Goal: Task Accomplishment & Management: Use online tool/utility

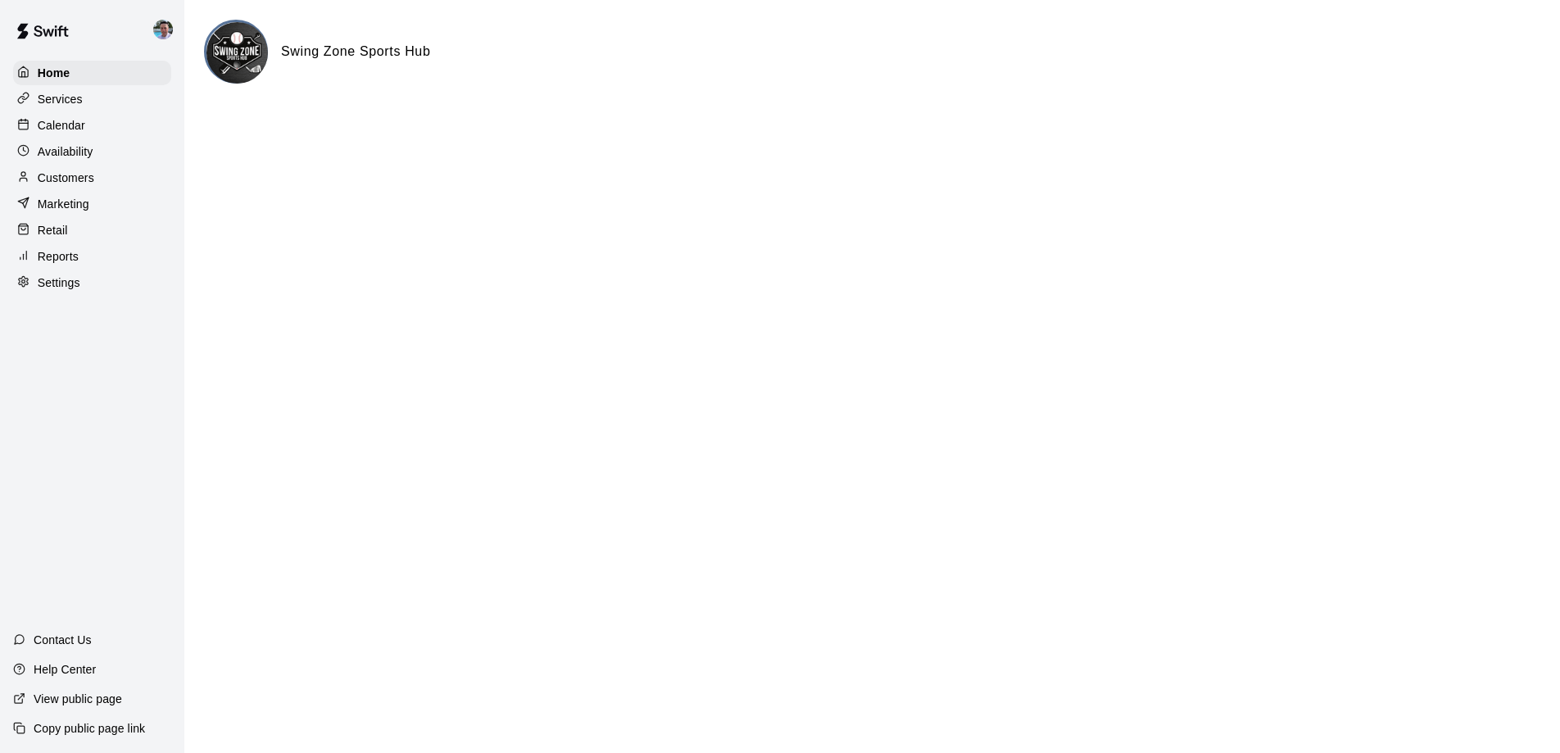
click at [100, 93] on div "Services" at bounding box center [92, 99] width 158 height 25
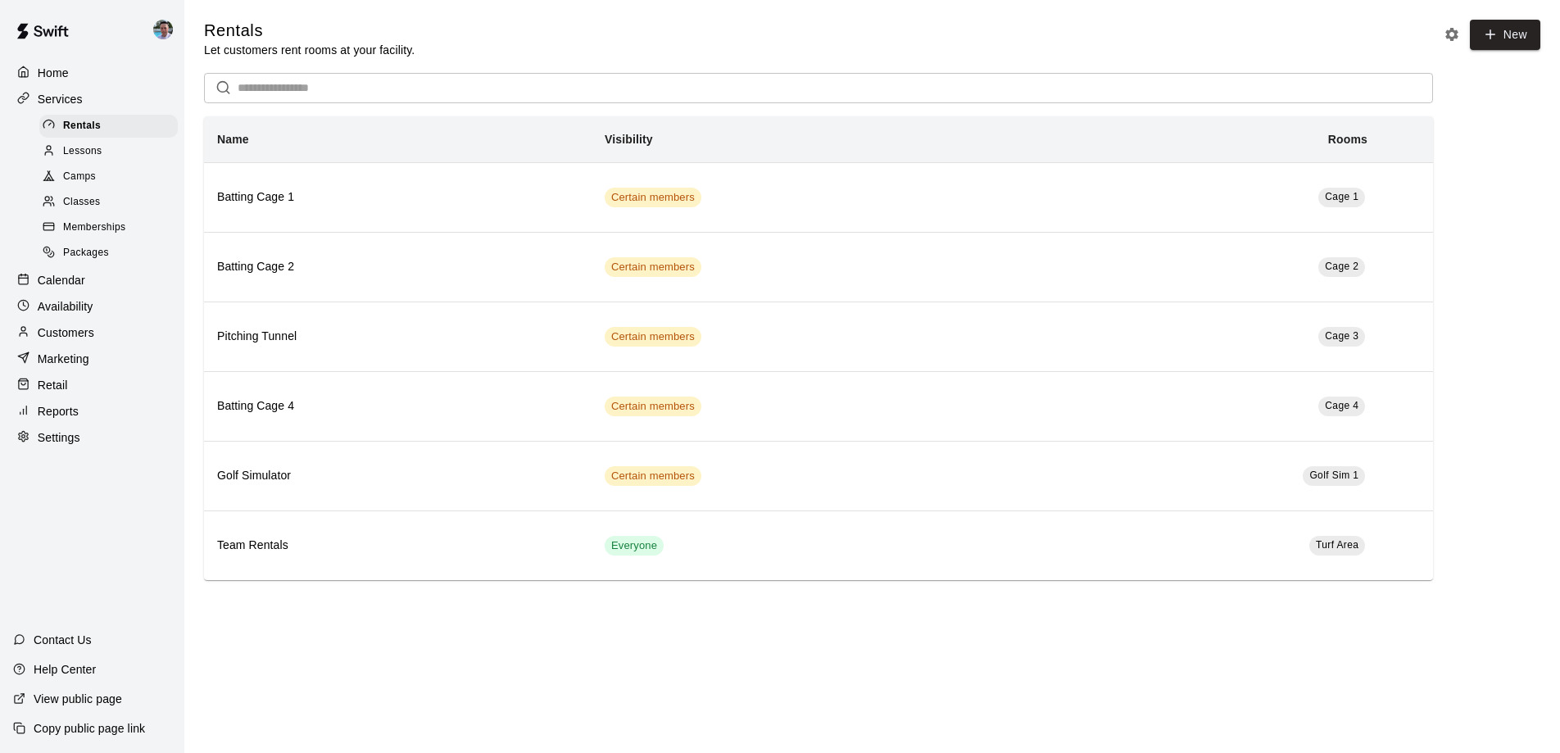
click at [138, 172] on div "Camps" at bounding box center [108, 176] width 138 height 23
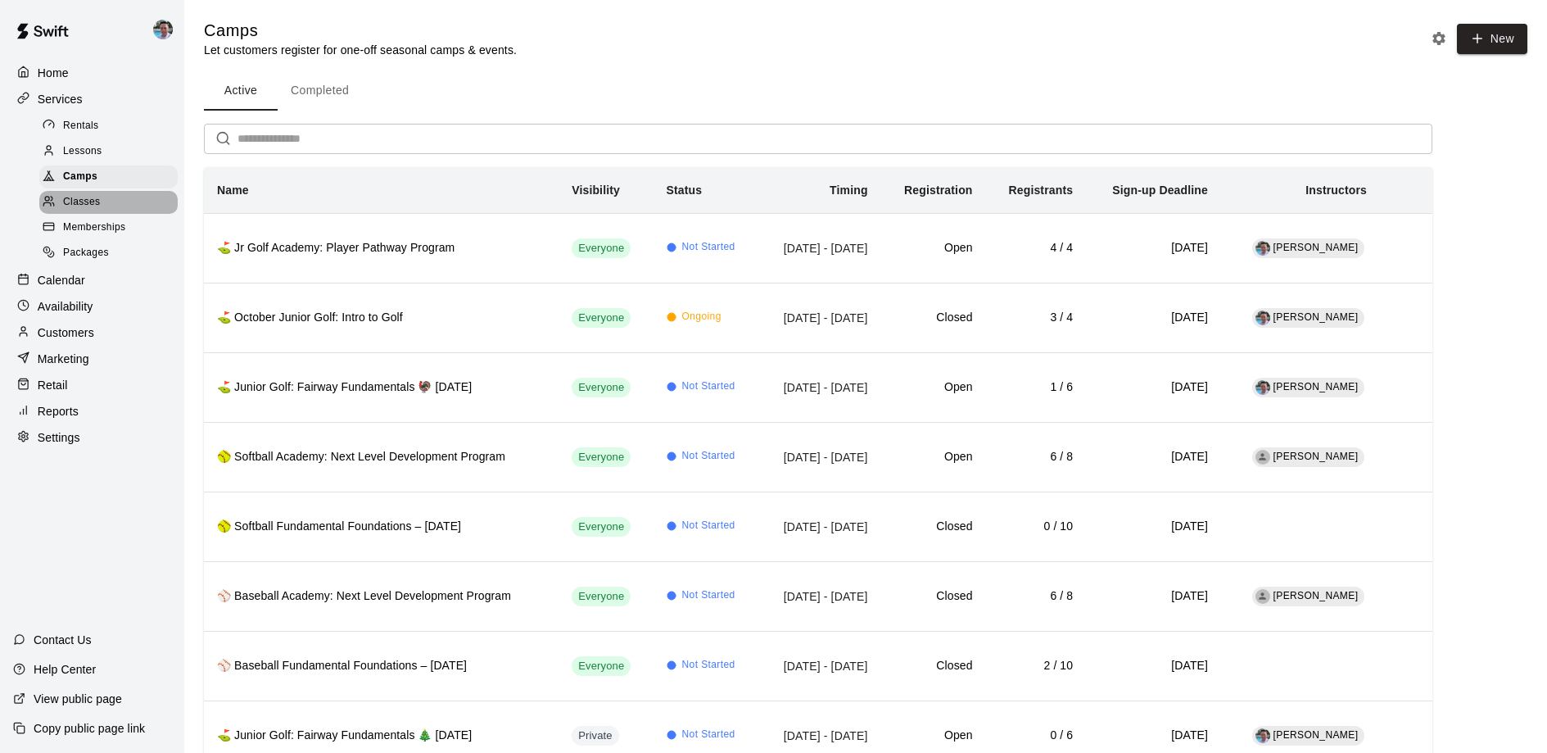
click at [112, 195] on div "Classes" at bounding box center [108, 202] width 138 height 23
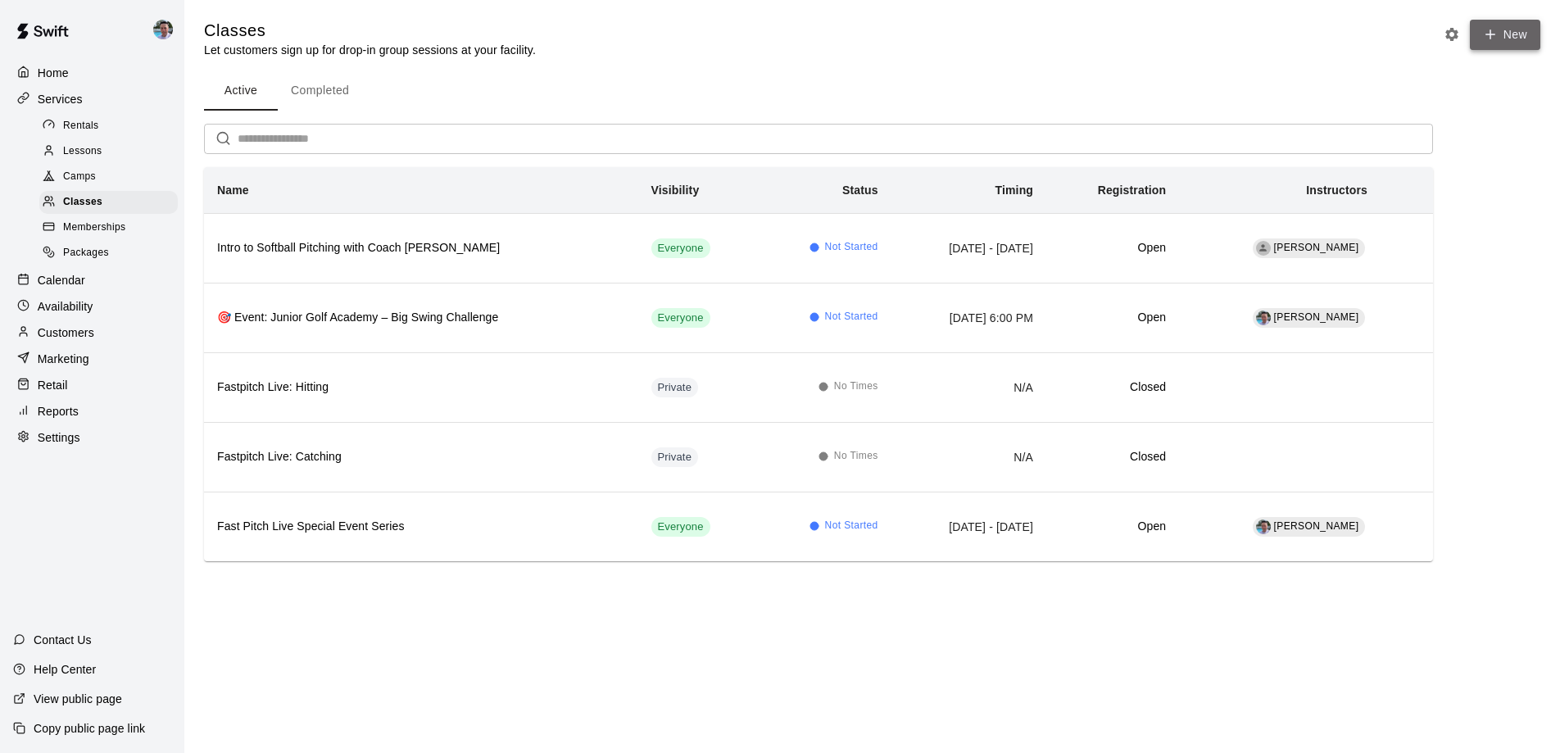
click at [1511, 41] on button "New" at bounding box center [1505, 35] width 70 height 30
